Goal: Check status: Check status

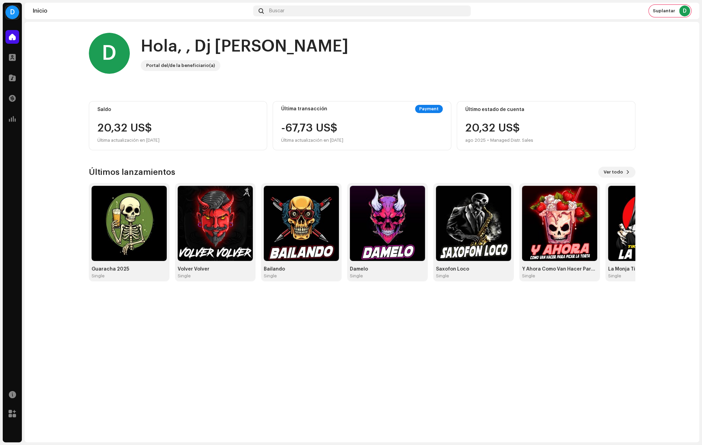
click at [15, 12] on div "D" at bounding box center [12, 12] width 14 height 14
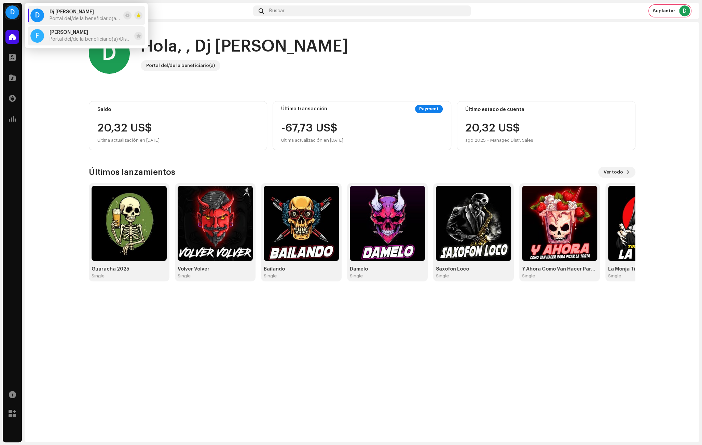
click at [92, 40] on span "Portal del/de la beneficiario(a) <Disetti>" at bounding box center [91, 39] width 82 height 5
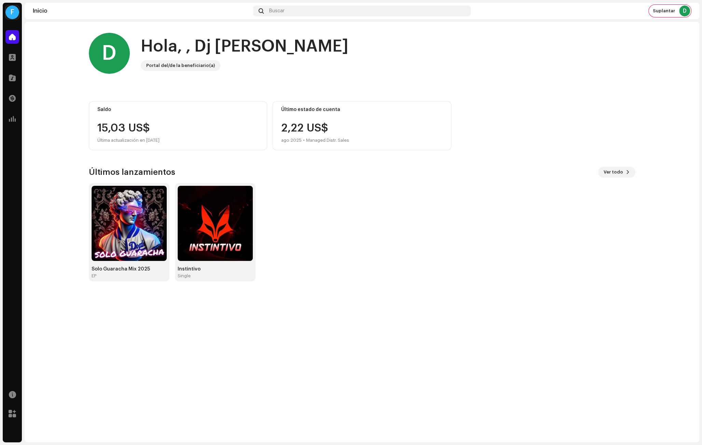
click at [17, 14] on div "F" at bounding box center [12, 12] width 14 height 14
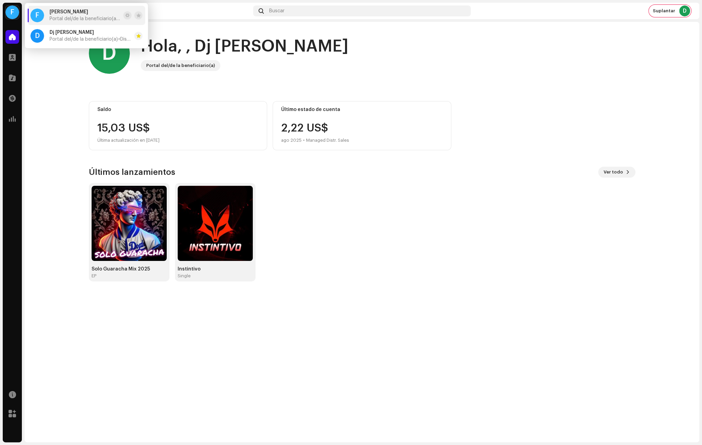
click at [301, 63] on div "D Hola, , Dj [PERSON_NAME] del/de la beneficiario(a)" at bounding box center [362, 53] width 547 height 41
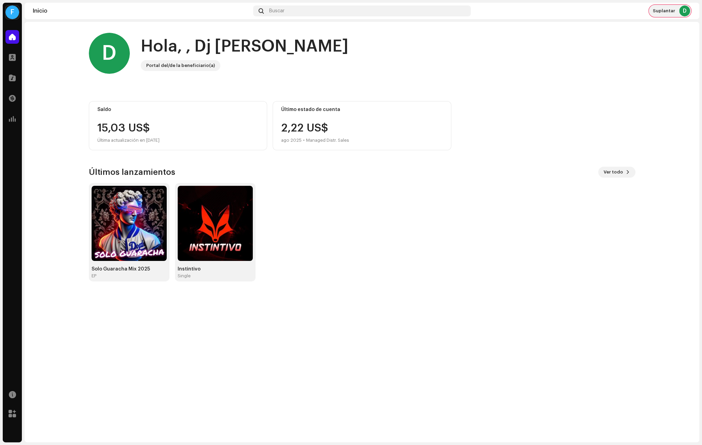
click at [667, 11] on span "Suplantar" at bounding box center [664, 10] width 22 height 5
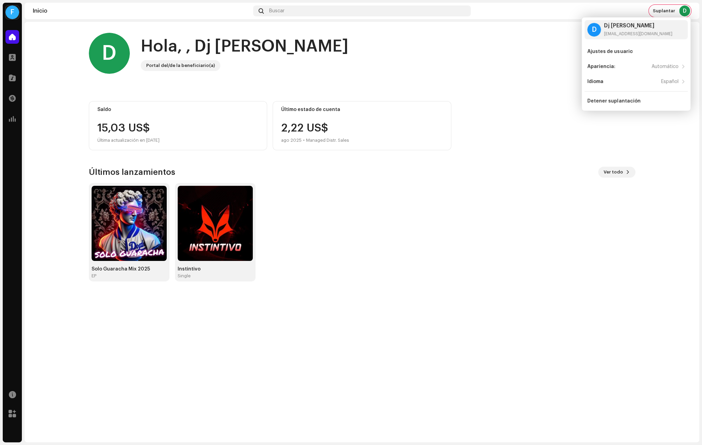
click at [7, 14] on div "F" at bounding box center [12, 12] width 14 height 14
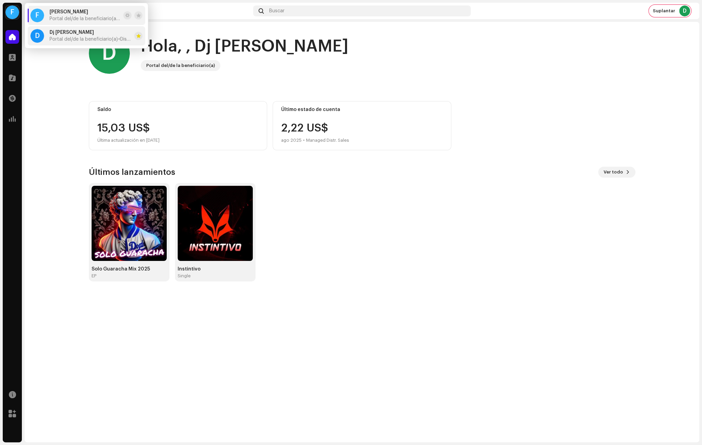
click at [66, 35] on div "Dj [PERSON_NAME] JFA Portal del/de la beneficiario(a) <Disetti>" at bounding box center [91, 36] width 82 height 12
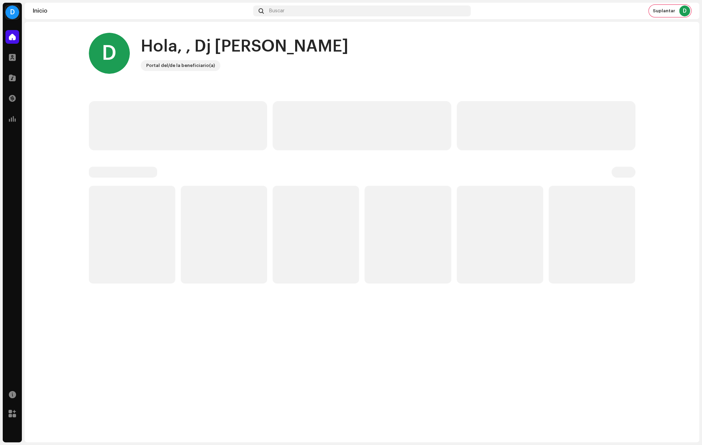
click at [9, 15] on div "D" at bounding box center [12, 12] width 14 height 14
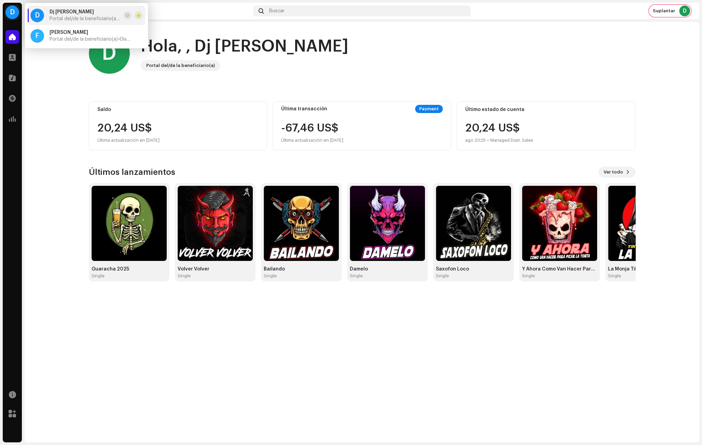
click at [351, 54] on div "D Hola, , Dj [PERSON_NAME] del/de la beneficiario(a)" at bounding box center [362, 53] width 547 height 41
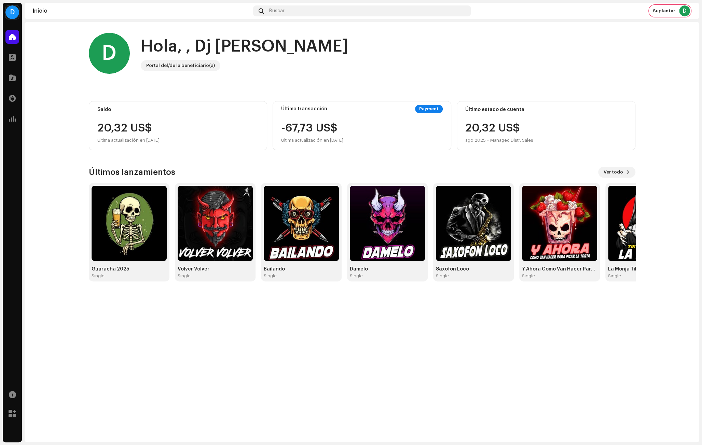
click at [13, 12] on div "D" at bounding box center [12, 12] width 14 height 14
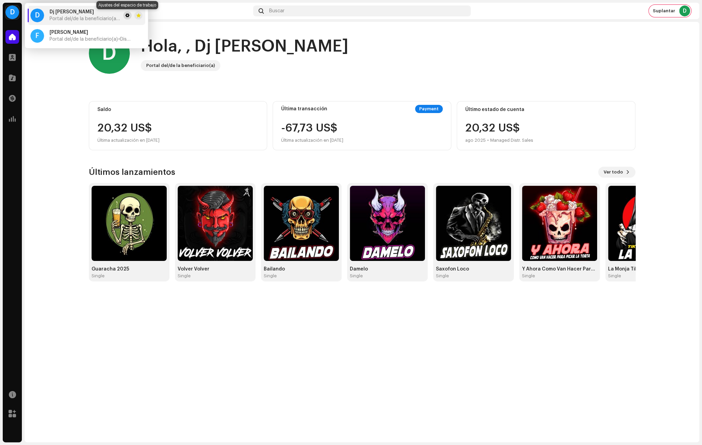
click at [125, 15] on button at bounding box center [127, 15] width 8 height 8
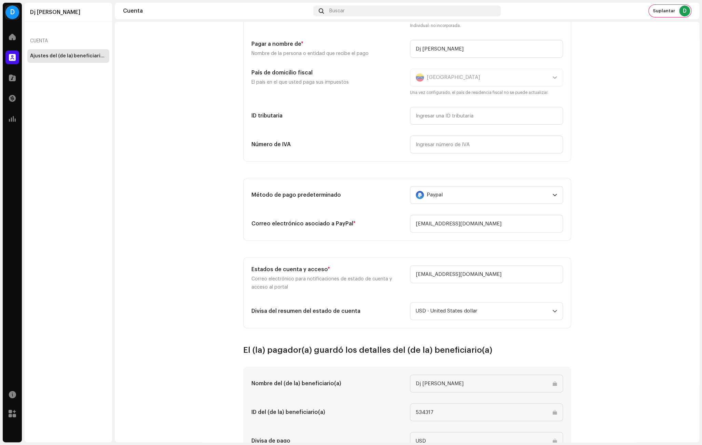
scroll to position [76, 0]
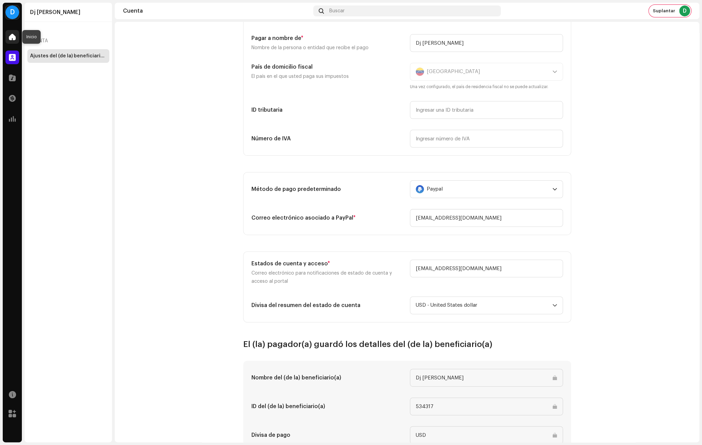
click at [17, 37] on div at bounding box center [12, 37] width 14 height 14
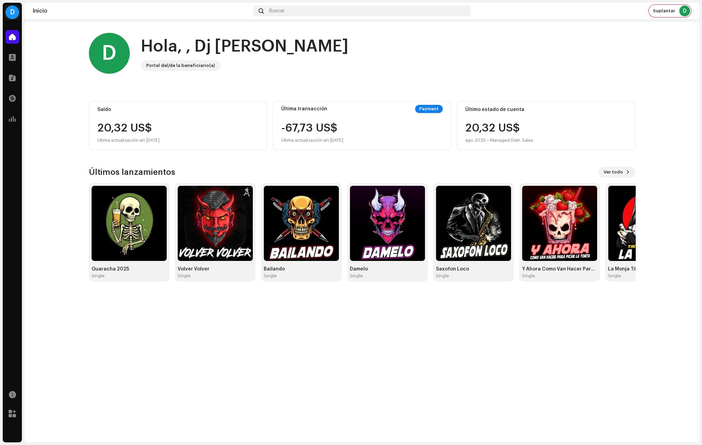
click at [10, 13] on div "D" at bounding box center [12, 12] width 14 height 14
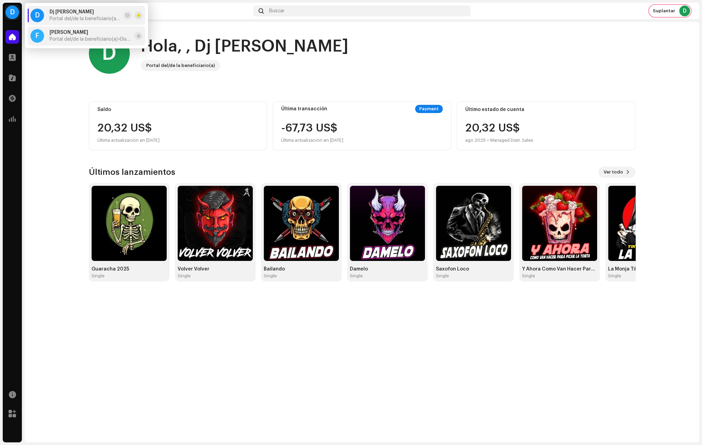
click at [71, 39] on span "Portal del/de la beneficiario(a) <Disetti>" at bounding box center [91, 39] width 82 height 5
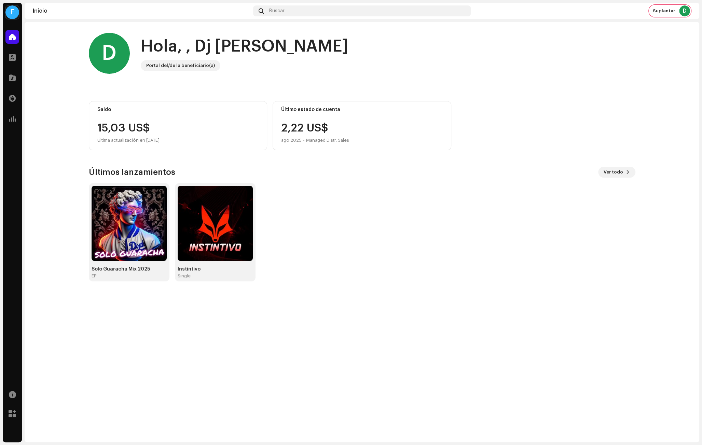
click at [16, 12] on div "F" at bounding box center [12, 12] width 14 height 14
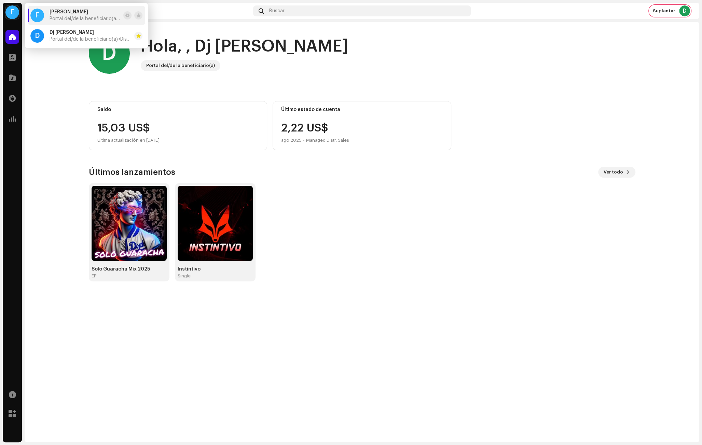
click at [185, 95] on div "D Hola, , Dj [PERSON_NAME] Portal del/de la beneficiario(a) Saldo 15,03 US$ Últ…" at bounding box center [362, 157] width 547 height 271
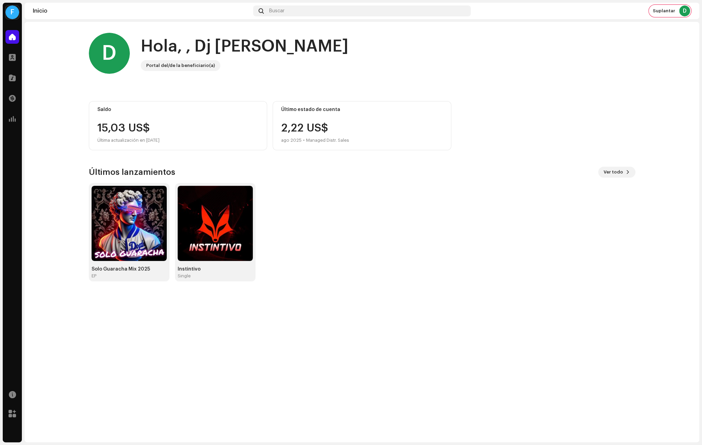
click at [12, 14] on div "F" at bounding box center [12, 12] width 14 height 14
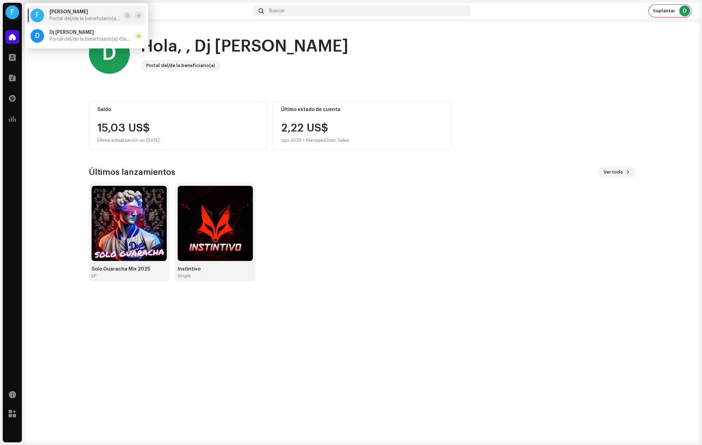
click at [80, 119] on div "D Hola, , Dj [PERSON_NAME] Portal del/de la beneficiario(a) Saldo 15,03 US$ Últ…" at bounding box center [362, 157] width 568 height 271
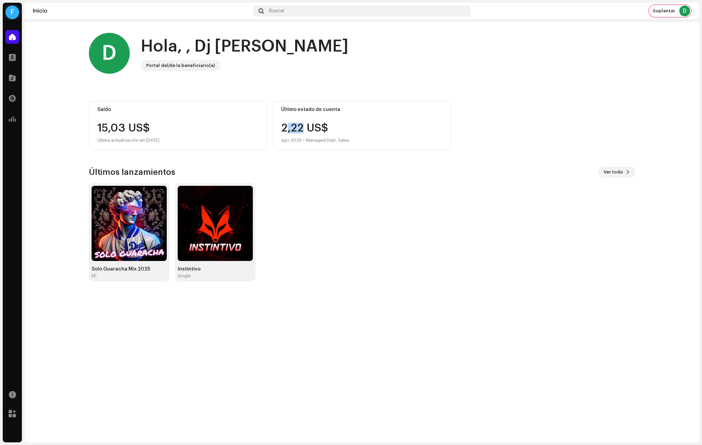
drag, startPoint x: 301, startPoint y: 126, endPoint x: 286, endPoint y: 126, distance: 15.0
click at [287, 126] on div "2,22 US$ [DATE] • Managed Distr. Sales" at bounding box center [315, 134] width 68 height 22
click at [280, 124] on div "Último estado de cuenta 2,22 US$ [DATE] • Managed Distr. Sales" at bounding box center [362, 125] width 179 height 49
drag, startPoint x: 301, startPoint y: 129, endPoint x: 262, endPoint y: 128, distance: 38.6
click at [262, 128] on div "Saldo 15,03 US$ Última actualización en [DATE] Último estado de cuenta 2,22 US$…" at bounding box center [362, 125] width 547 height 49
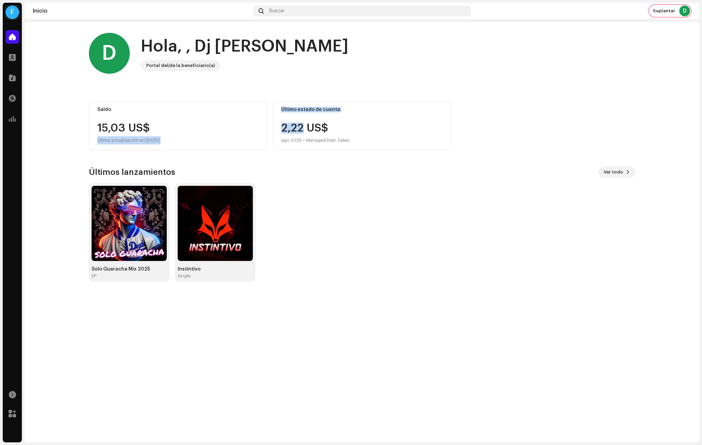
click at [302, 129] on div "2,22 US$ [DATE] • Managed Distr. Sales" at bounding box center [315, 134] width 68 height 22
click at [9, 98] on span at bounding box center [12, 98] width 7 height 5
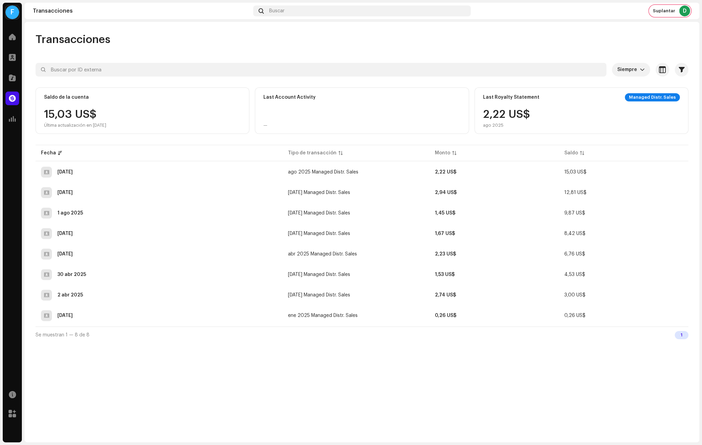
drag, startPoint x: 497, startPoint y: 113, endPoint x: 476, endPoint y: 112, distance: 20.5
click at [497, 113] on div "2,22 US$ [DATE]" at bounding box center [506, 118] width 47 height 19
drag, startPoint x: 466, startPoint y: 111, endPoint x: 541, endPoint y: 120, distance: 75.3
click at [541, 120] on div "Saldo de la cuenta 15,03 US$ Última actualización en [DATE] Last Account Activi…" at bounding box center [362, 110] width 653 height 46
click at [541, 120] on div "2,22 US$ [DATE]" at bounding box center [581, 118] width 197 height 19
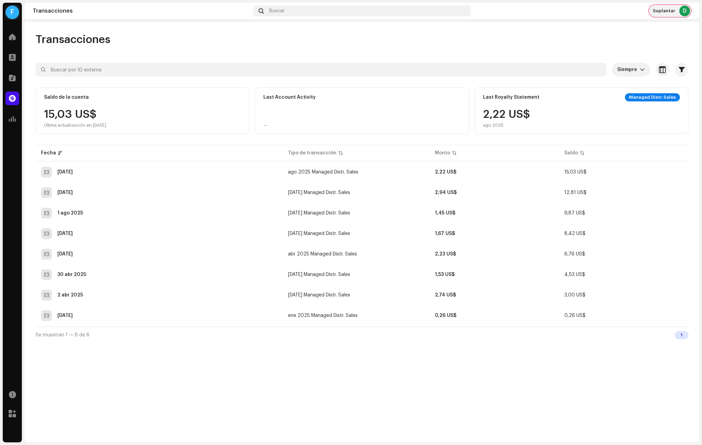
click at [664, 6] on div "Suplantar D" at bounding box center [670, 11] width 42 height 12
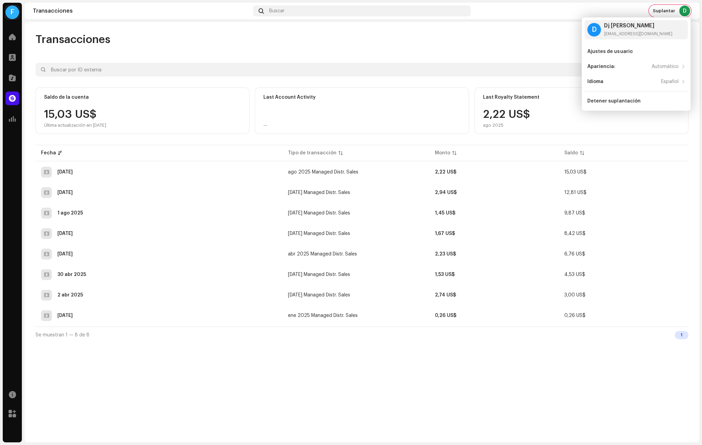
drag, startPoint x: 608, startPoint y: 101, endPoint x: 702, endPoint y: 139, distance: 100.8
click at [698, 135] on body "F [PERSON_NAME] jfa Inicio Perfil Catálogo Transacciones Estadísticas Recursos …" at bounding box center [351, 222] width 702 height 445
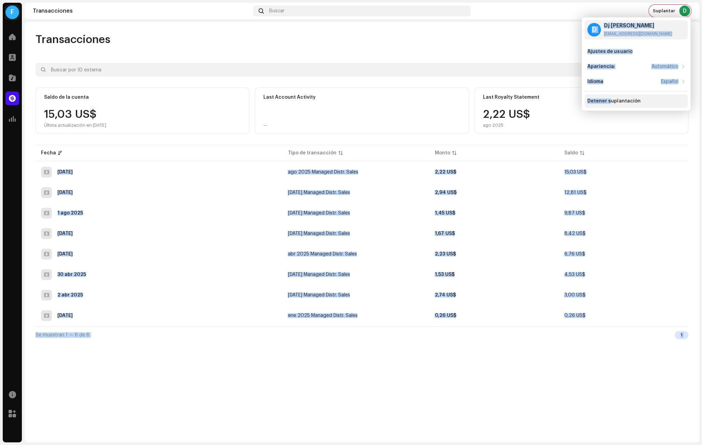
click at [640, 97] on div "Detener suplantación" at bounding box center [636, 101] width 103 height 14
